Goal: Communication & Community: Ask a question

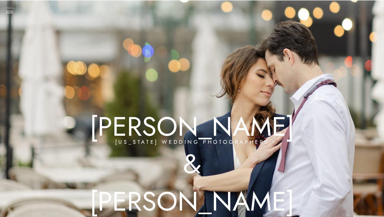
click at [7, 10] on h3 "Menu" at bounding box center [9, 7] width 13 height 5
click at [27, 54] on h3 "Experience" at bounding box center [28, 53] width 32 height 5
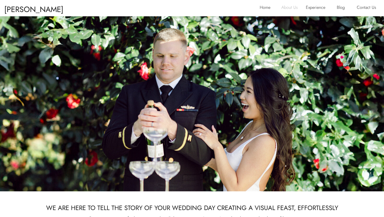
click at [292, 8] on p "About Us" at bounding box center [291, 8] width 21 height 9
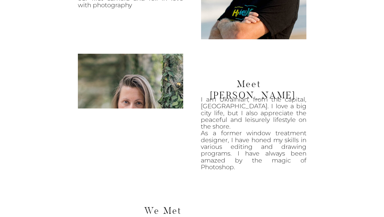
scroll to position [360, 0]
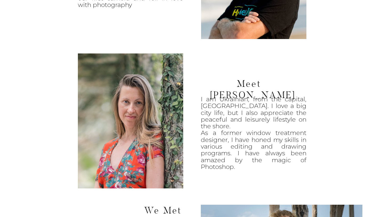
click at [295, 106] on p "I am Ukrainian, from the capital, Kiev. I love a big city life, but I also appr…" at bounding box center [254, 130] width 106 height 68
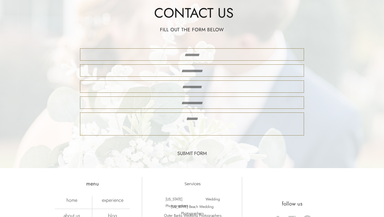
scroll to position [1140, 0]
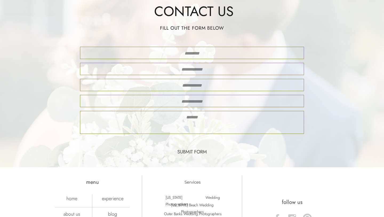
click at [245, 48] on div at bounding box center [192, 53] width 224 height 12
click at [243, 52] on textarea at bounding box center [192, 53] width 214 height 7
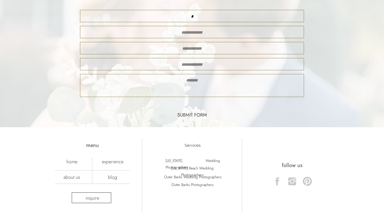
scroll to position [1182, 0]
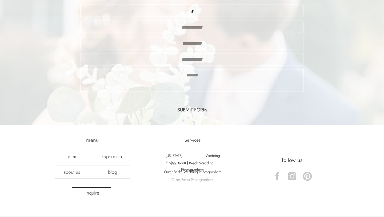
type textarea "*"
click at [195, 178] on p "Outer Banks Photographers" at bounding box center [192, 179] width 49 height 6
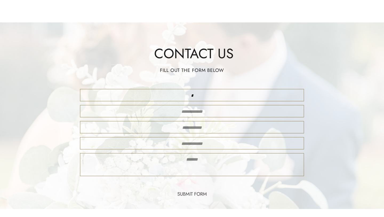
scroll to position [1099, 0]
click at [188, 94] on textarea "*" at bounding box center [192, 94] width 214 height 7
click at [208, 95] on textarea "*" at bounding box center [192, 94] width 214 height 7
type textarea "**********"
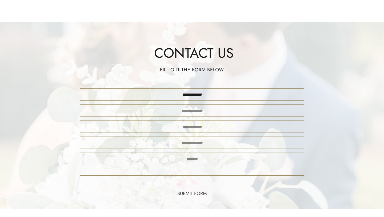
click at [194, 105] on div at bounding box center [192, 110] width 224 height 12
click at [192, 111] on textarea at bounding box center [192, 110] width 214 height 7
type textarea "**********"
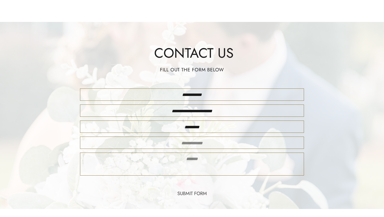
type textarea "*********"
click at [190, 143] on textarea at bounding box center [192, 143] width 214 height 8
type textarea "**********"
click at [181, 156] on textarea at bounding box center [192, 164] width 214 height 18
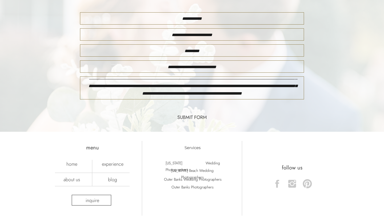
scroll to position [1176, 0]
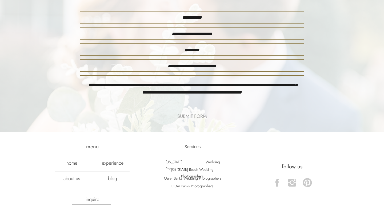
type textarea "**********"
click at [186, 116] on nav "submit form" at bounding box center [192, 116] width 42 height 7
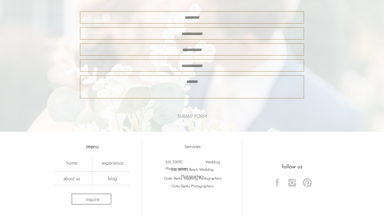
scroll to position [0, 0]
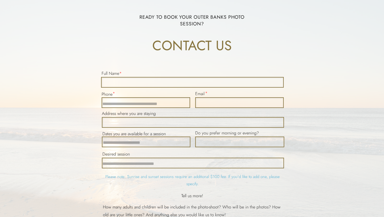
scroll to position [1855, 0]
